Goal: Transaction & Acquisition: Purchase product/service

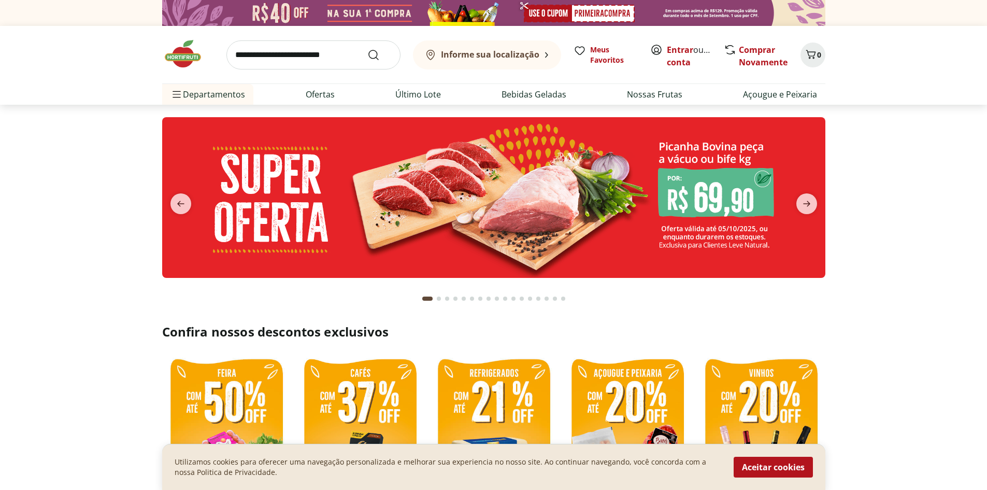
scroll to position [52, 0]
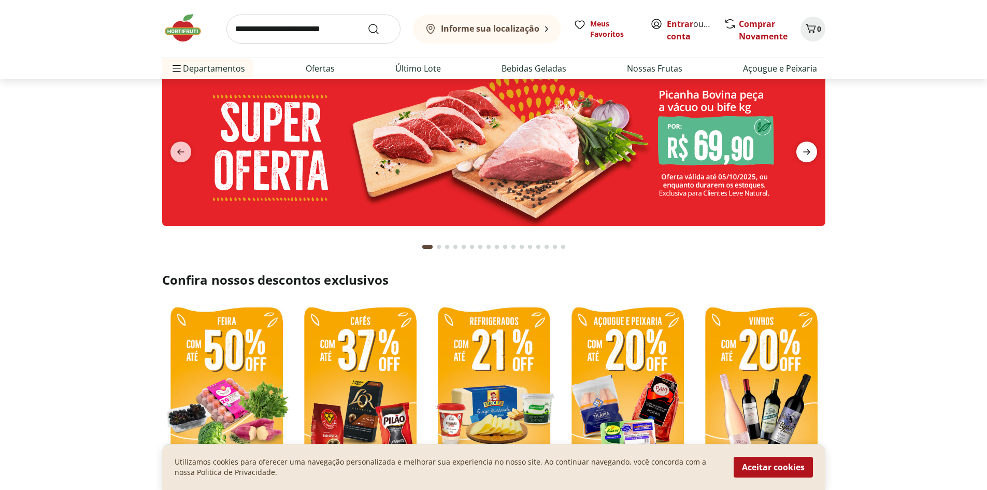
click at [807, 153] on icon "next" at bounding box center [807, 152] width 12 height 12
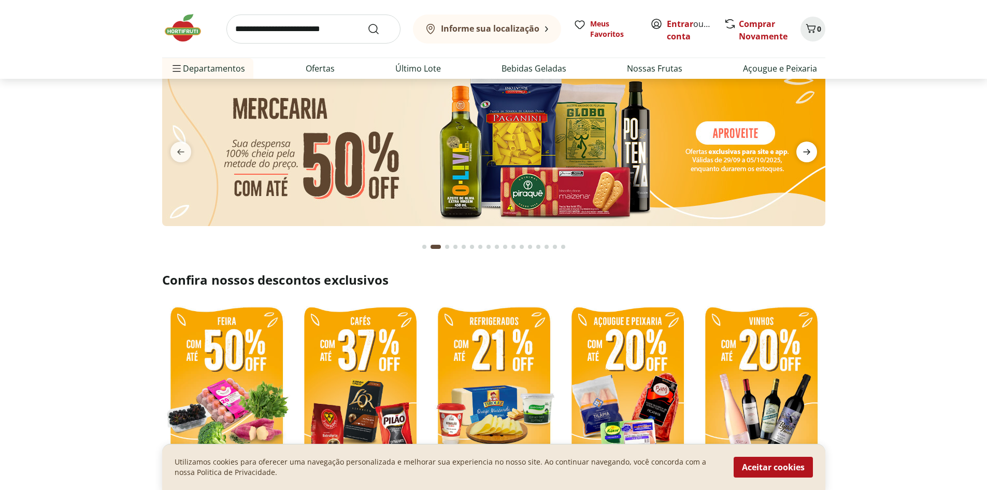
click at [807, 153] on icon "next" at bounding box center [807, 152] width 12 height 12
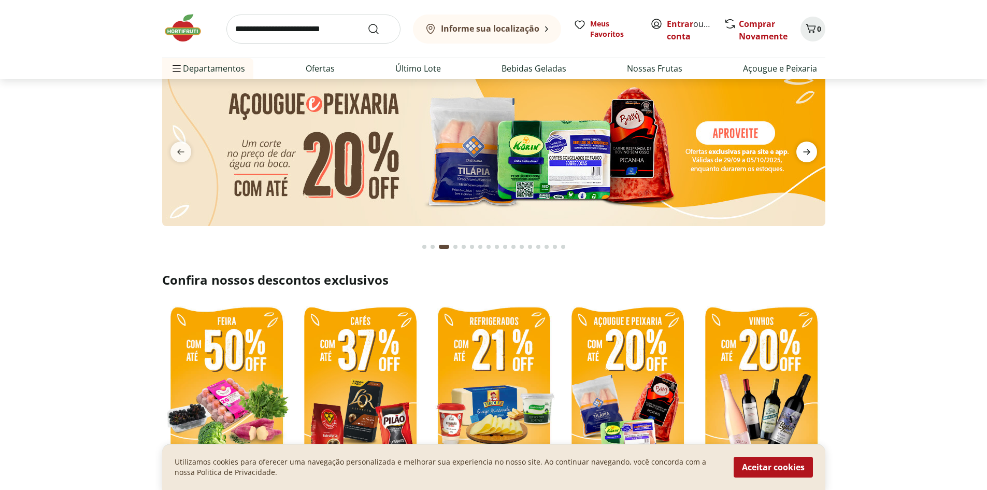
click at [807, 153] on icon "next" at bounding box center [807, 152] width 12 height 12
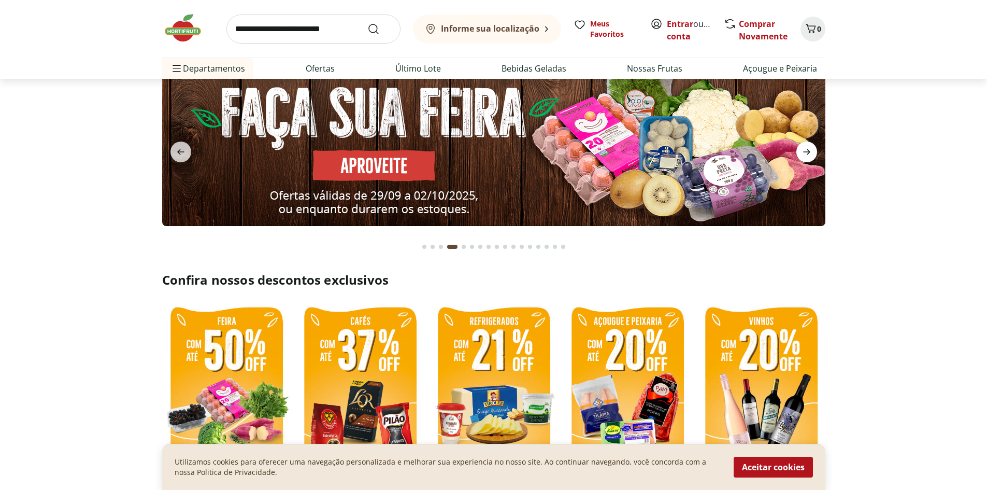
click at [807, 153] on icon "next" at bounding box center [807, 152] width 12 height 12
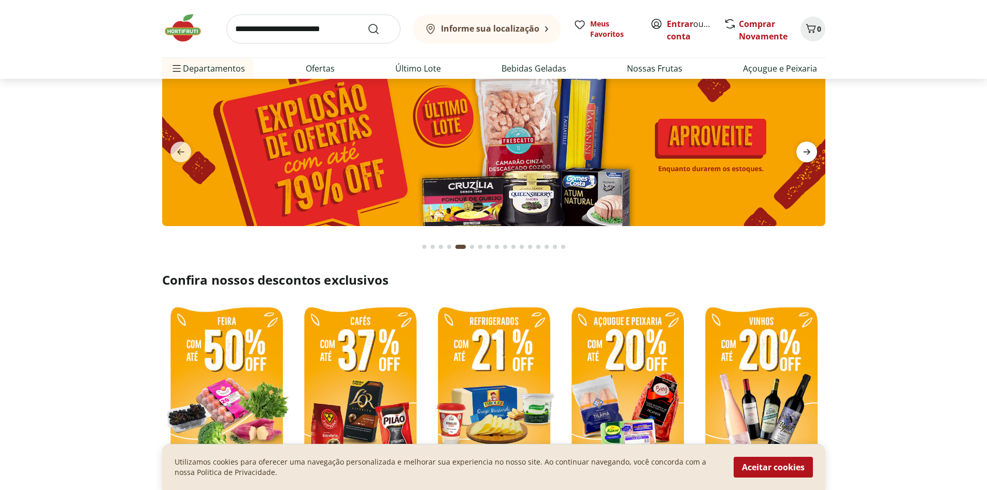
click at [807, 153] on icon "next" at bounding box center [807, 152] width 12 height 12
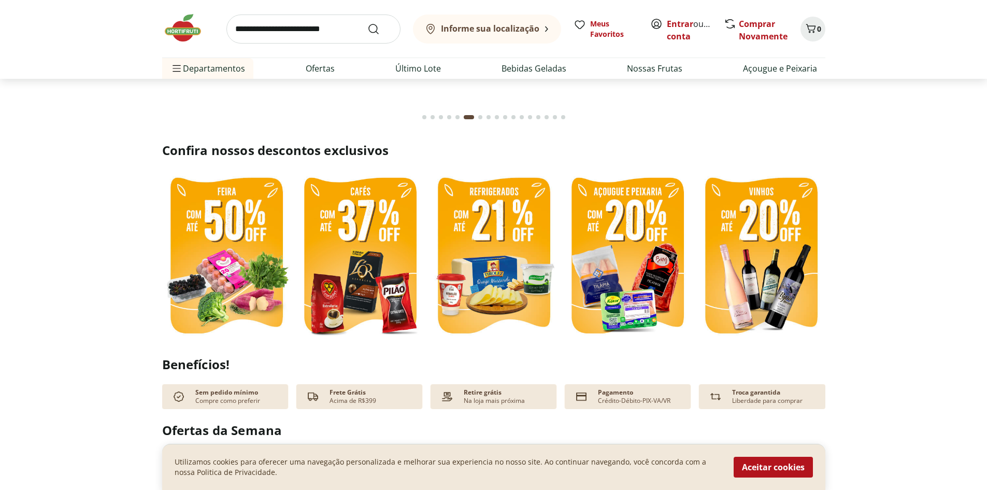
scroll to position [155, 0]
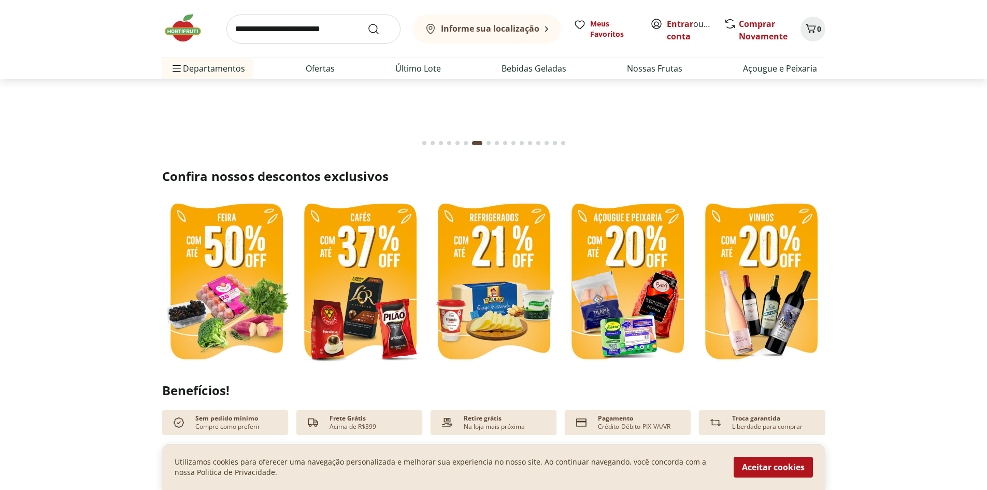
click at [398, 291] on img at bounding box center [360, 283] width 129 height 172
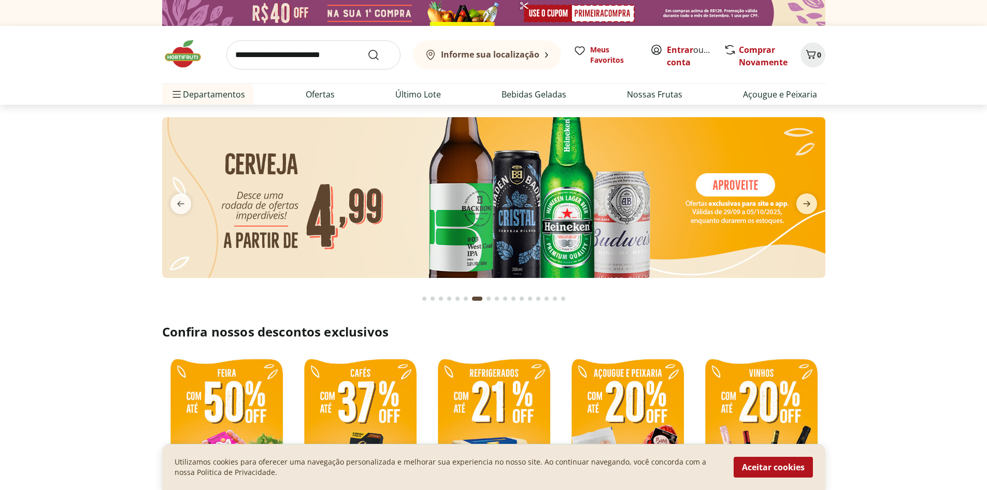
select select "**********"
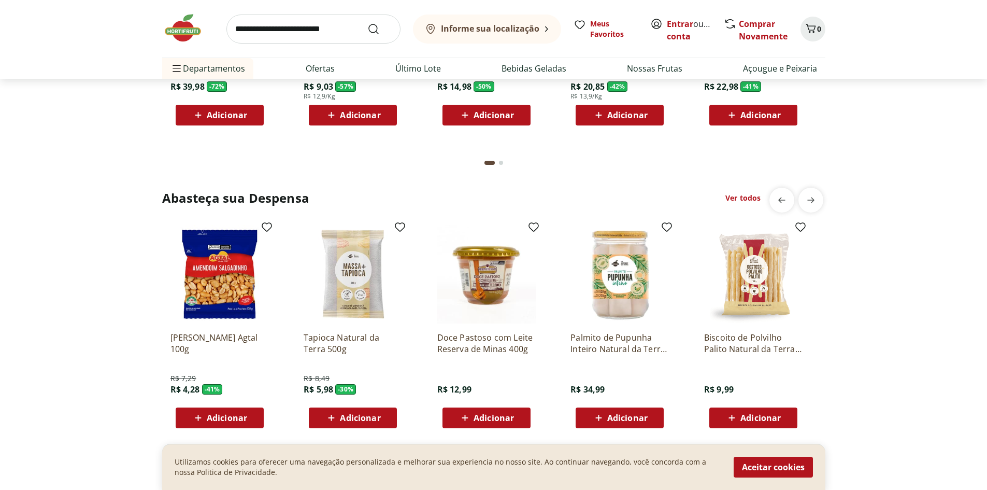
scroll to position [1606, 0]
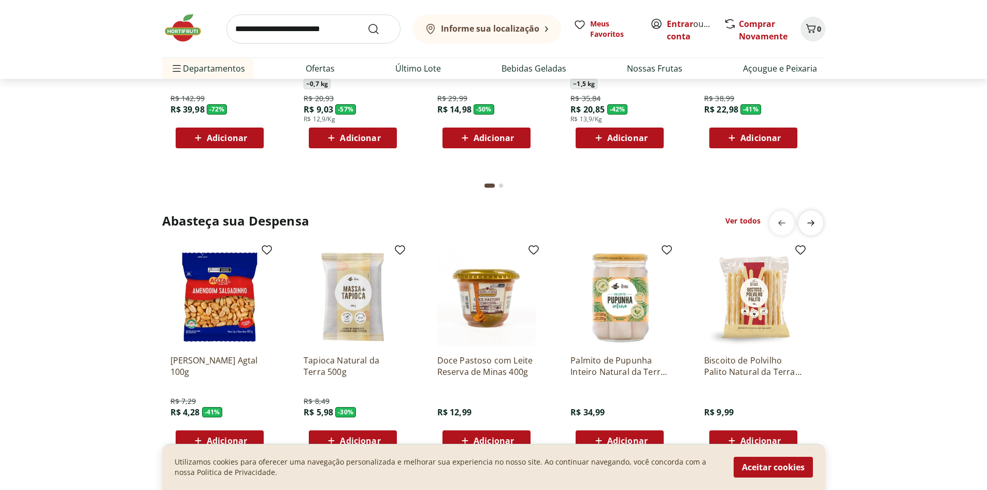
click at [808, 219] on icon "next" at bounding box center [811, 223] width 12 height 12
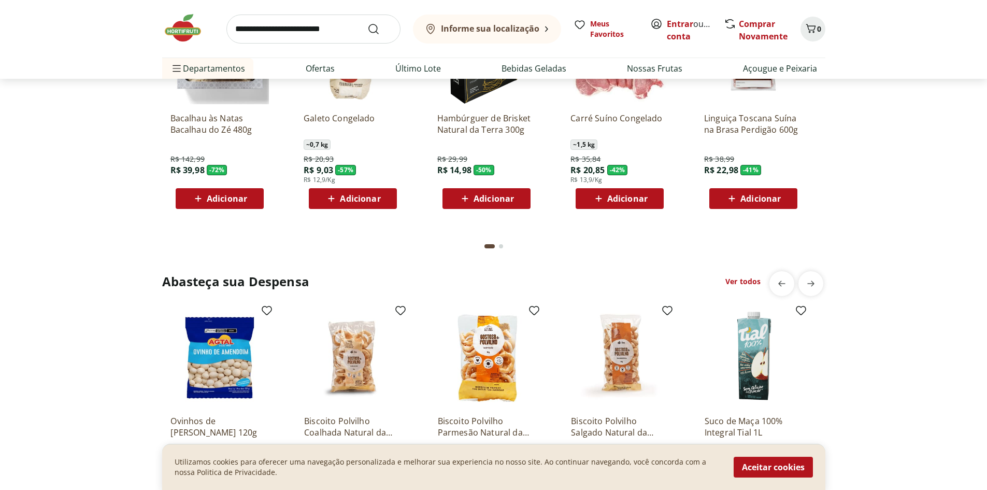
scroll to position [1554, 0]
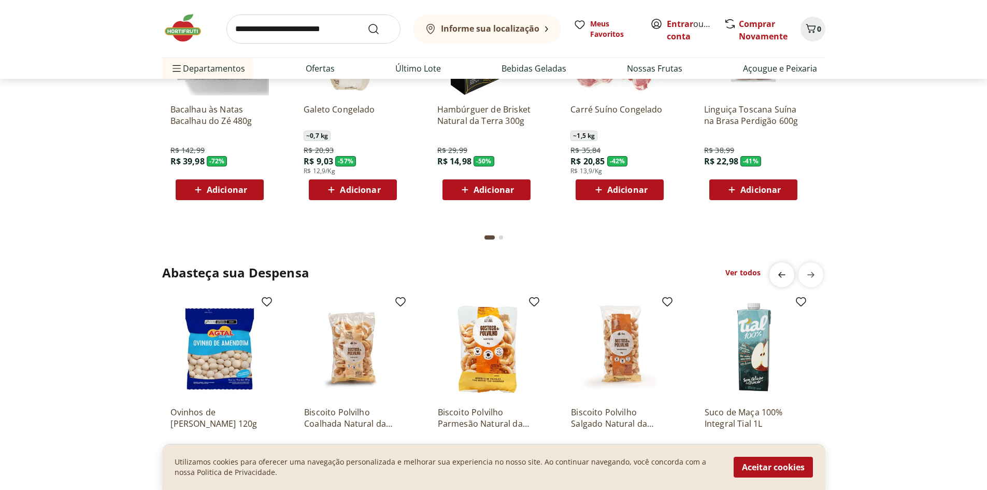
click at [786, 279] on icon "previous" at bounding box center [782, 274] width 12 height 12
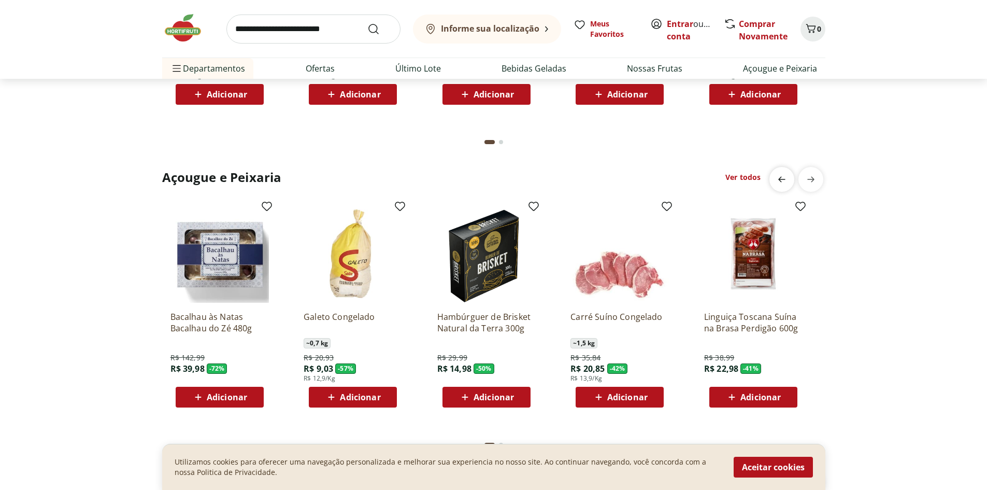
scroll to position [1295, 0]
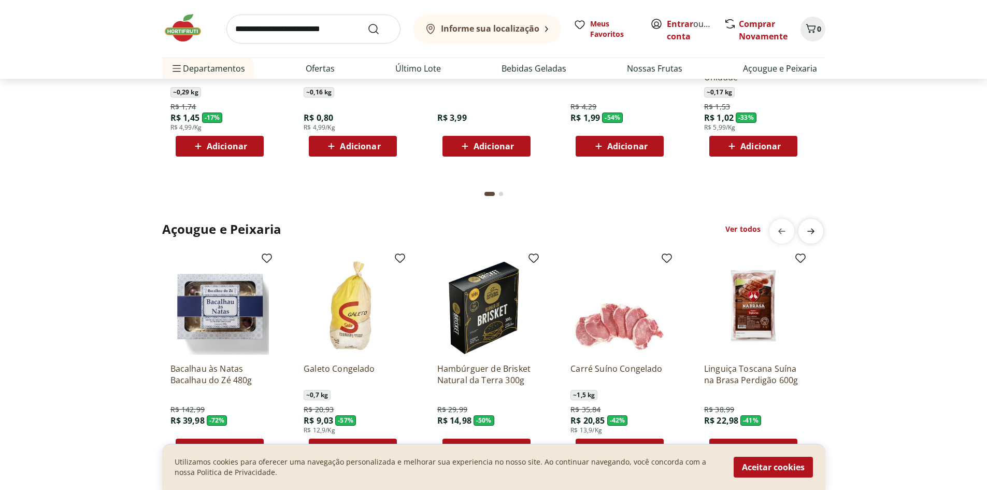
click at [816, 235] on icon "next" at bounding box center [811, 231] width 12 height 12
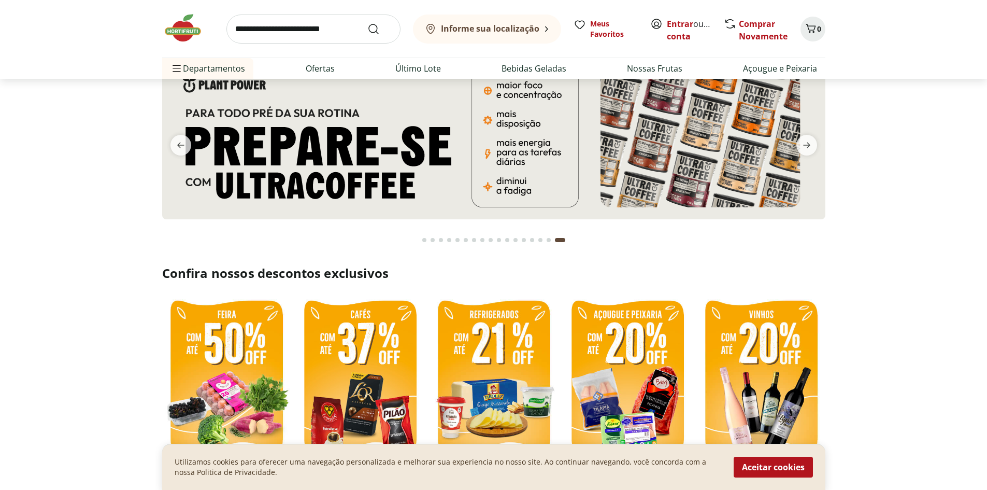
scroll to position [0, 0]
